Goal: Transaction & Acquisition: Purchase product/service

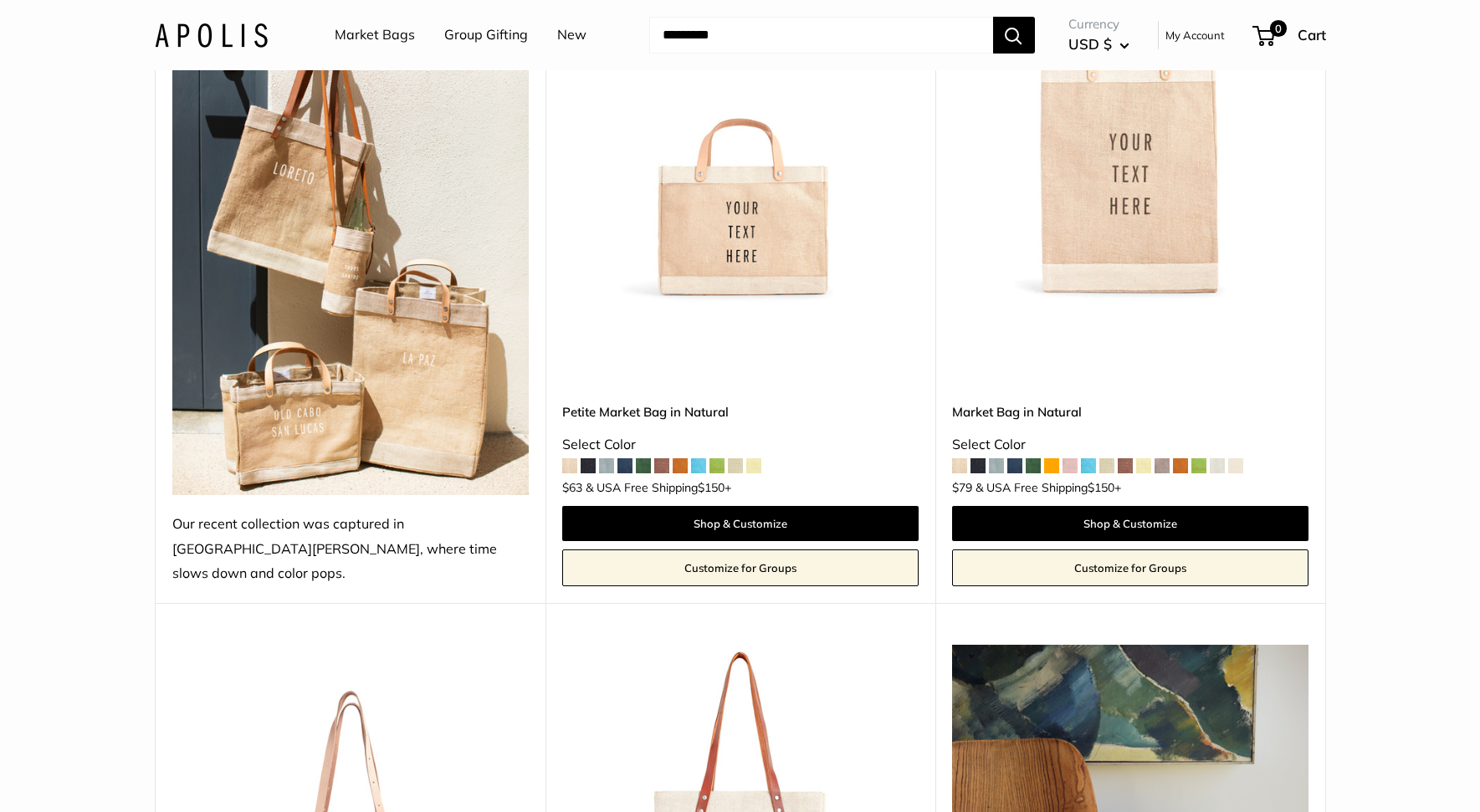
click at [0, 0] on img at bounding box center [0, 0] width 0 height 0
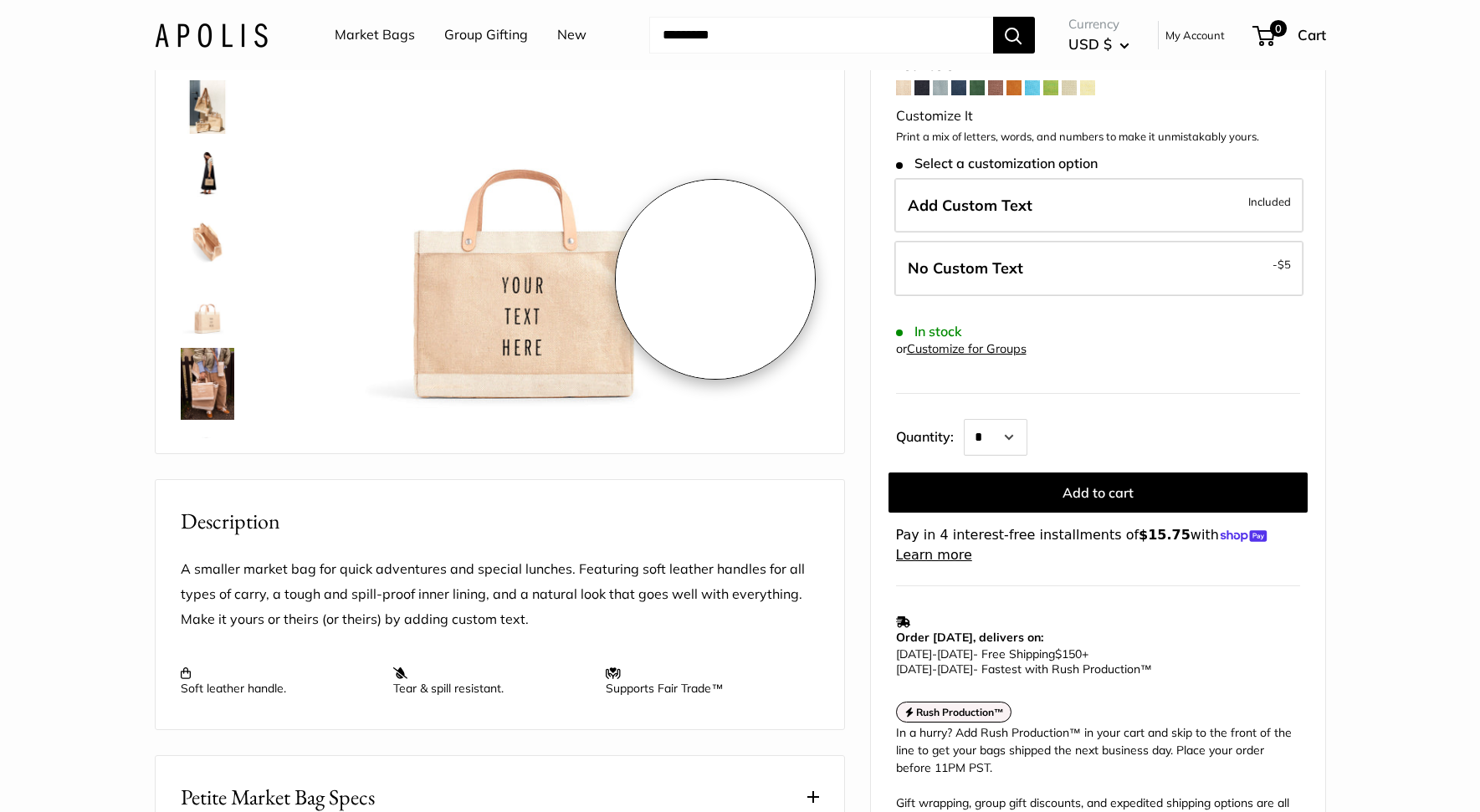
scroll to position [294, 0]
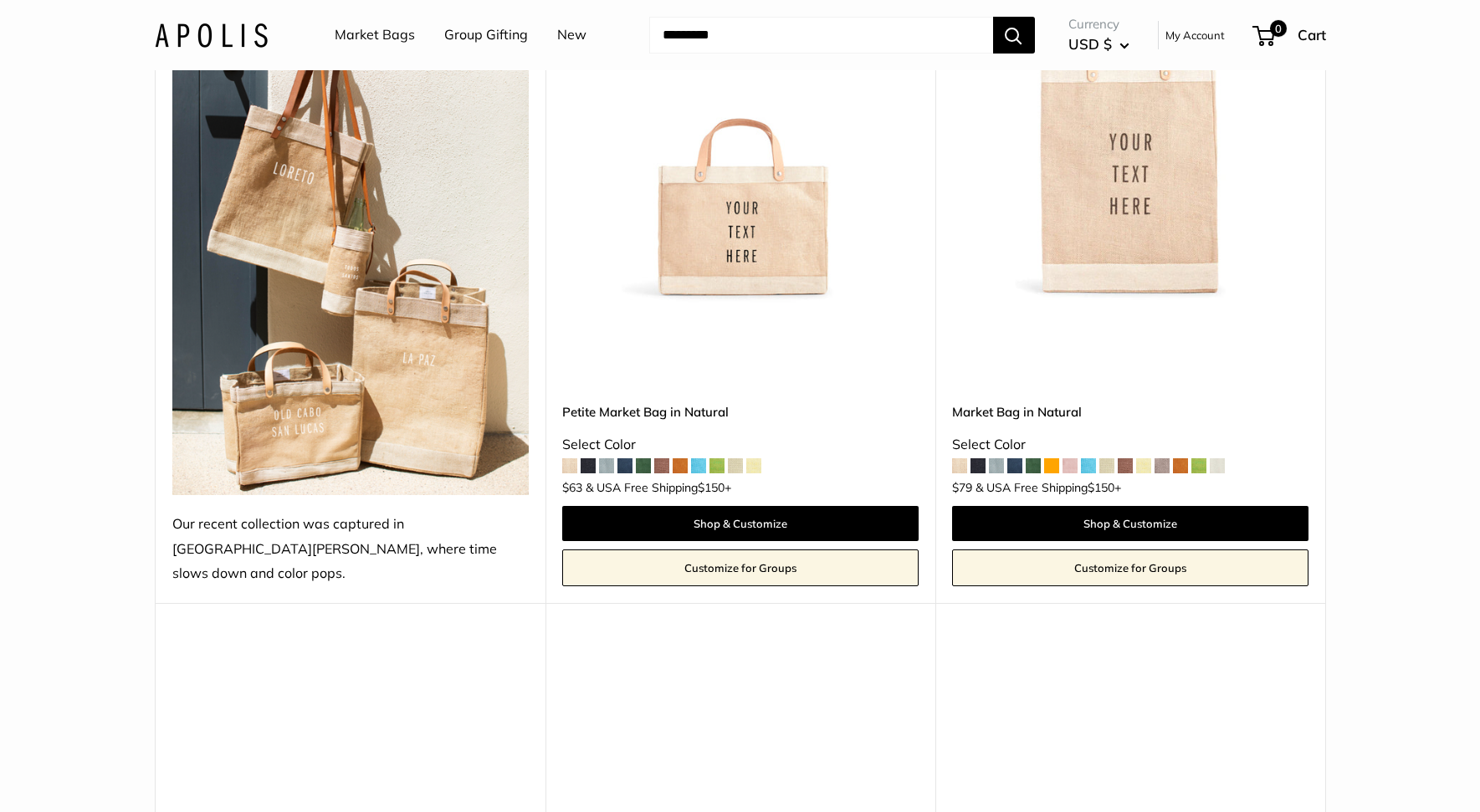
scroll to position [984, 0]
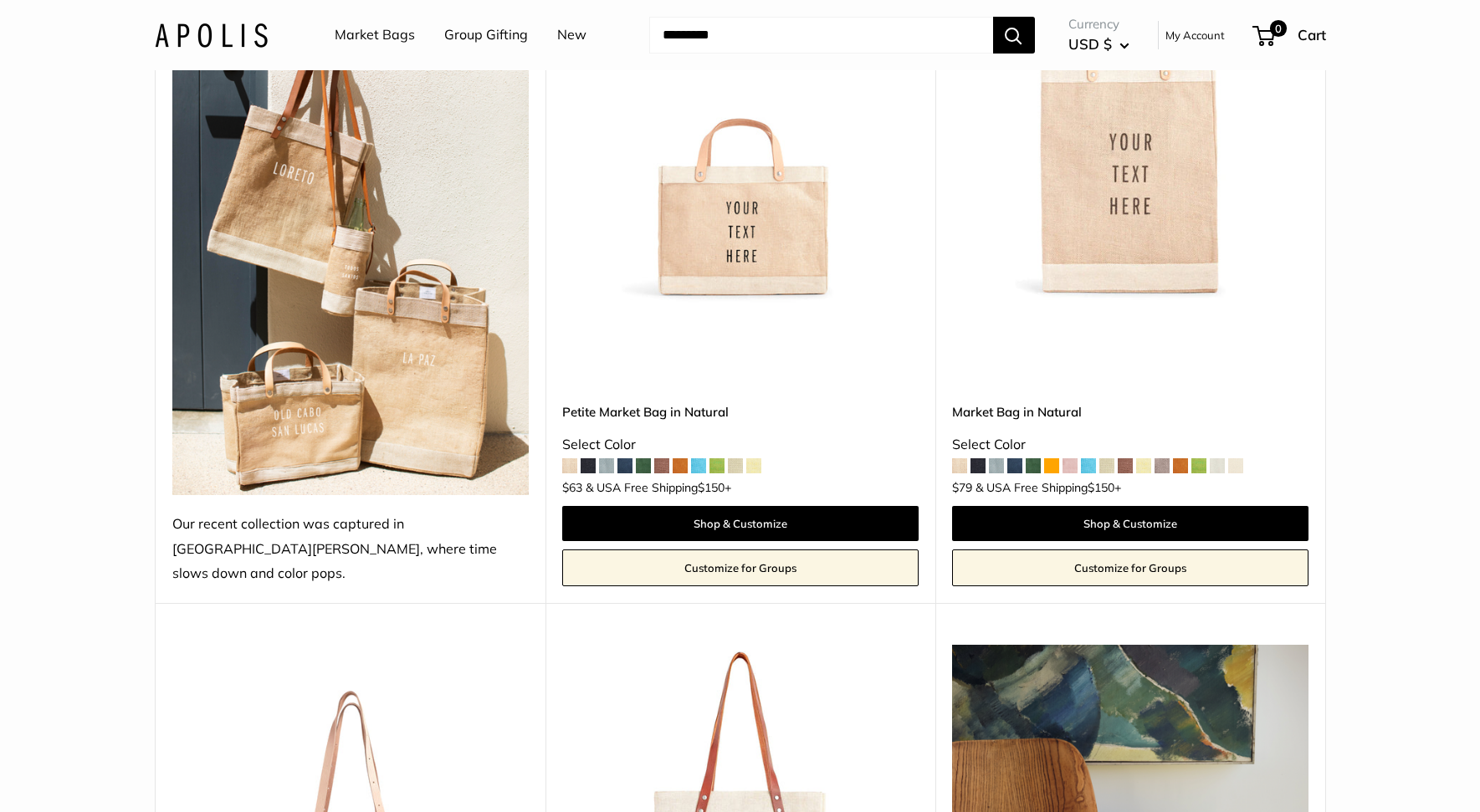
click at [0, 0] on img at bounding box center [0, 0] width 0 height 0
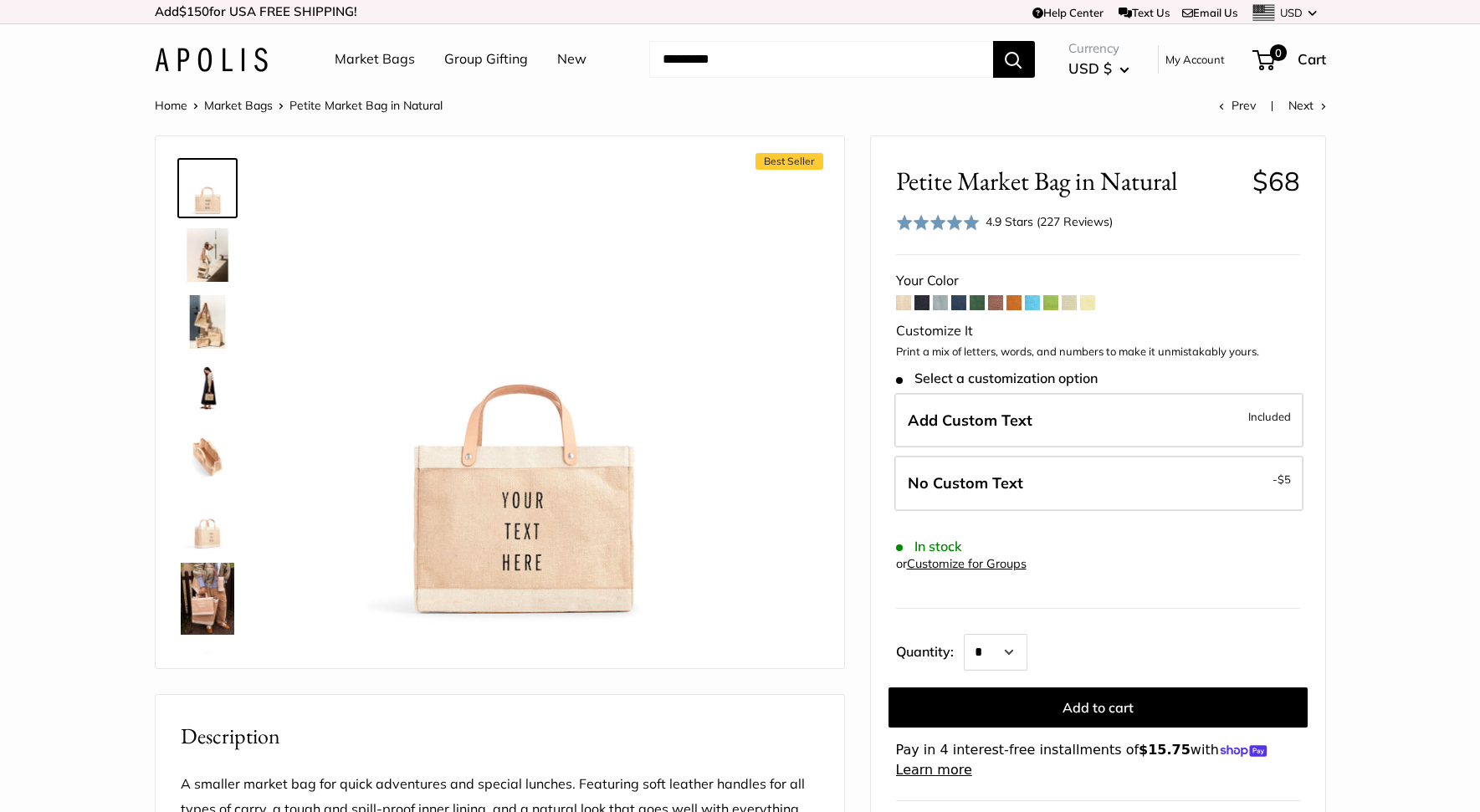
drag, startPoint x: 53, startPoint y: 164, endPoint x: 54, endPoint y: 19, distance: 145.0
click at [53, 164] on section "Home Market Bags [GEOGRAPHIC_DATA] in Natural Prev Next Best Seller Effortless …" at bounding box center [740, 794] width 1480 height 1399
